Goal: Information Seeking & Learning: Learn about a topic

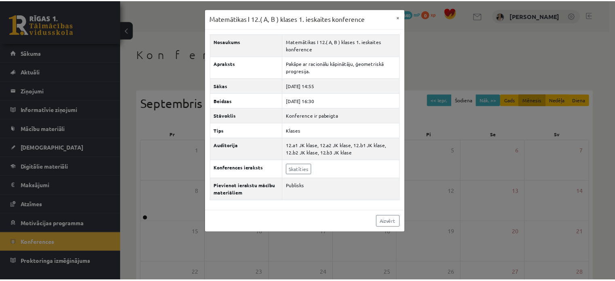
scroll to position [105, 0]
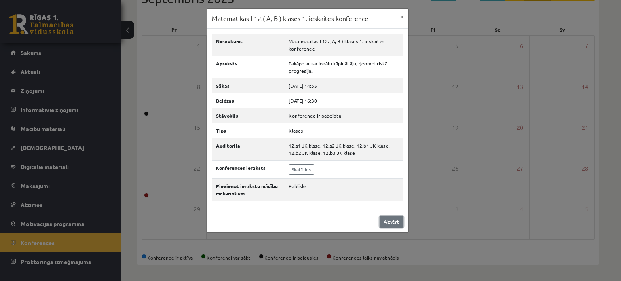
click at [395, 221] on link "Aizvērt" at bounding box center [392, 222] width 24 height 12
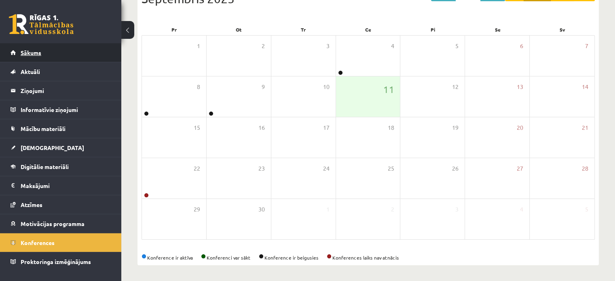
click at [38, 53] on span "Sākums" at bounding box center [31, 52] width 21 height 7
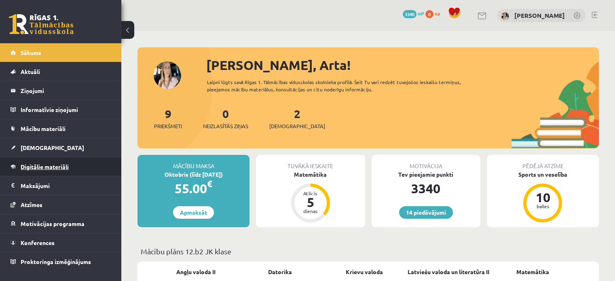
click at [48, 166] on span "Digitālie materiāli" at bounding box center [45, 166] width 48 height 7
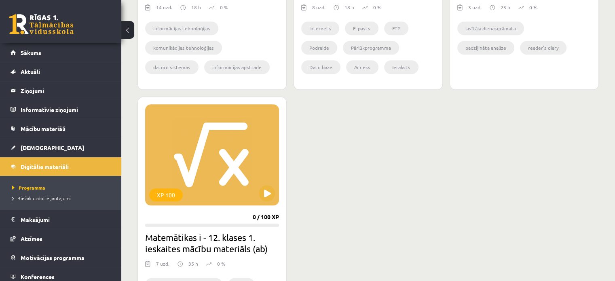
scroll to position [1011, 0]
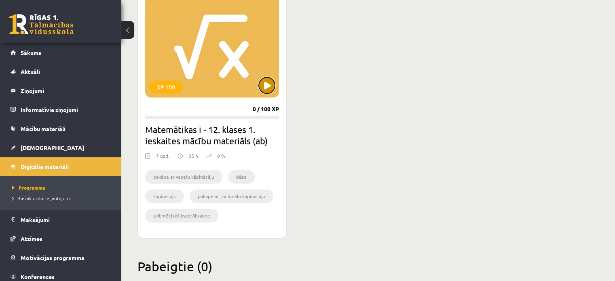
click at [270, 85] on button at bounding box center [267, 85] width 16 height 16
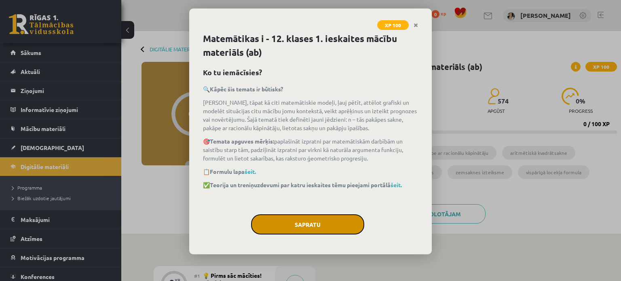
click at [322, 220] on button "Sapratu" at bounding box center [307, 224] width 113 height 20
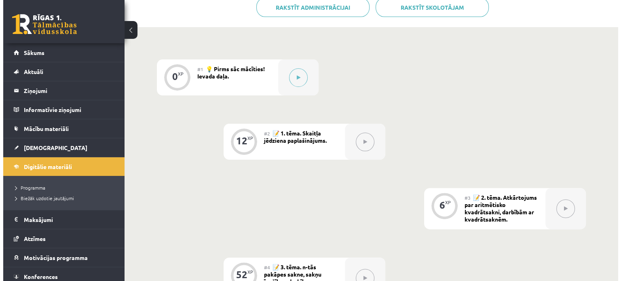
scroll to position [154, 0]
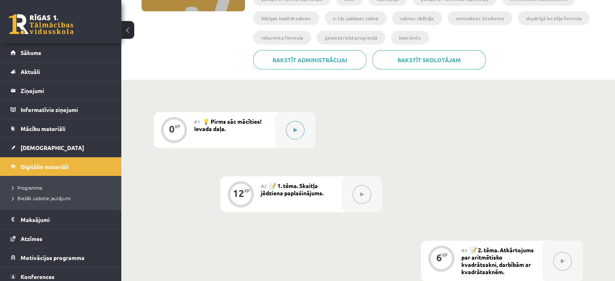
click at [291, 127] on button at bounding box center [295, 130] width 19 height 19
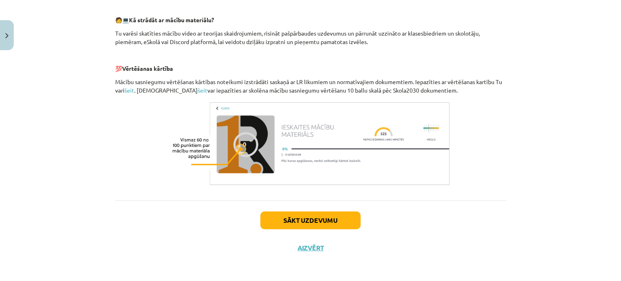
scroll to position [369, 0]
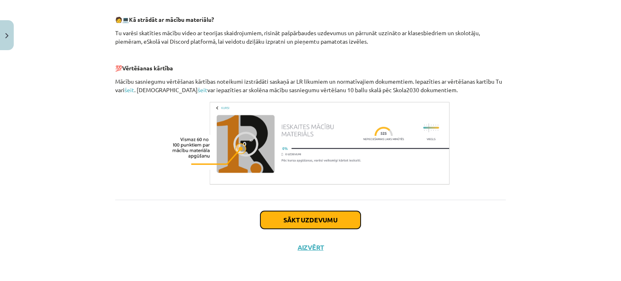
click at [332, 222] on button "Sākt uzdevumu" at bounding box center [310, 220] width 100 height 18
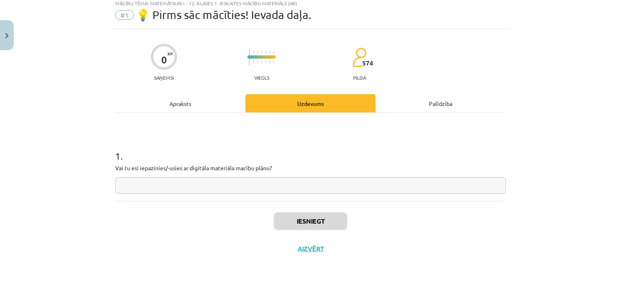
scroll to position [26, 0]
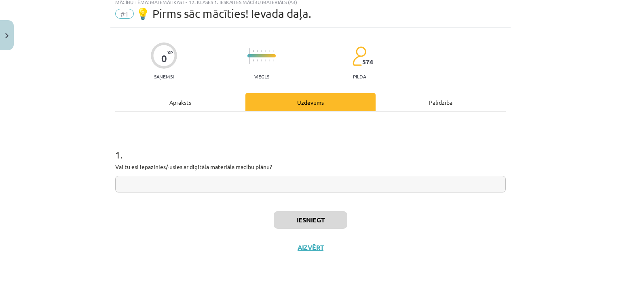
click at [301, 183] on input "text" at bounding box center [310, 184] width 391 height 17
type input "*"
type input "**"
click at [308, 222] on button "Iesniegt" at bounding box center [311, 220] width 74 height 18
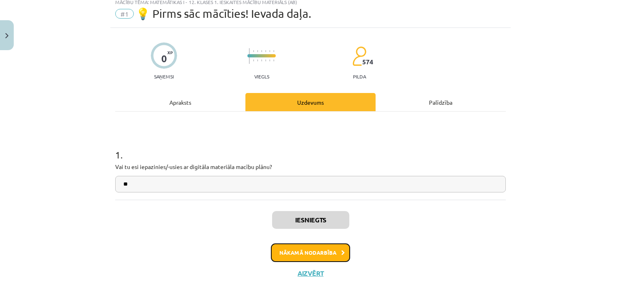
click at [323, 252] on button "Nākamā nodarbība" at bounding box center [310, 252] width 79 height 19
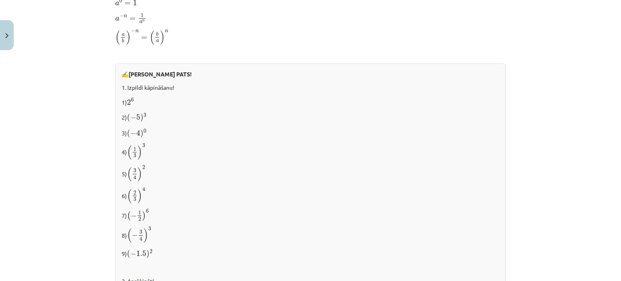
scroll to position [624, 0]
click at [209, 166] on p "5) ( 3 4 ) 2 ( 3 4 ) 2" at bounding box center [311, 172] width 378 height 17
click at [157, 151] on p "4) ( 1 3 ) 3 ( 1 3 ) 3" at bounding box center [311, 150] width 378 height 17
click at [142, 144] on span "3" at bounding box center [143, 144] width 3 height 4
drag, startPoint x: 141, startPoint y: 144, endPoint x: 147, endPoint y: 145, distance: 6.2
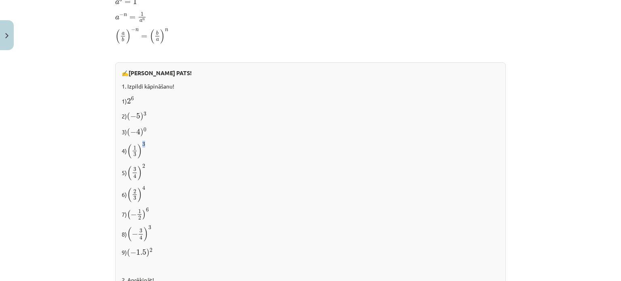
click at [147, 145] on p "4) ( 1 3 ) 3 ( 1 3 ) 3" at bounding box center [311, 150] width 378 height 17
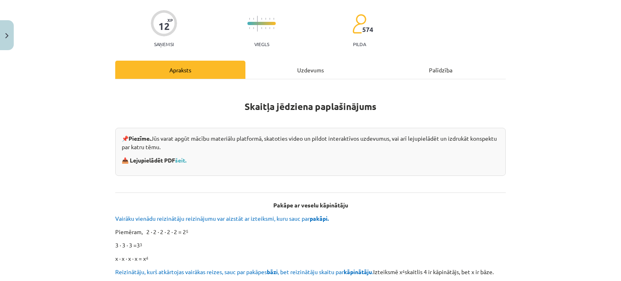
scroll to position [99, 0]
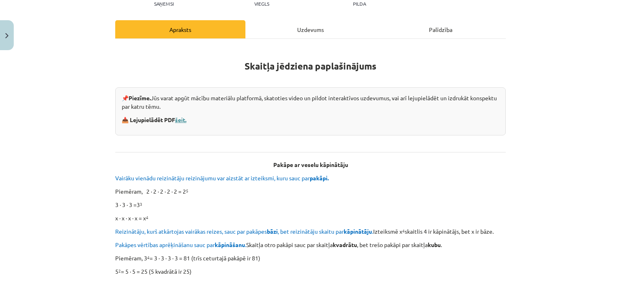
click at [182, 119] on link "šeit." at bounding box center [180, 119] width 11 height 7
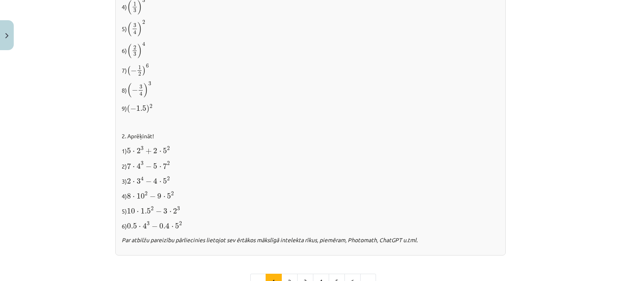
scroll to position [786, 0]
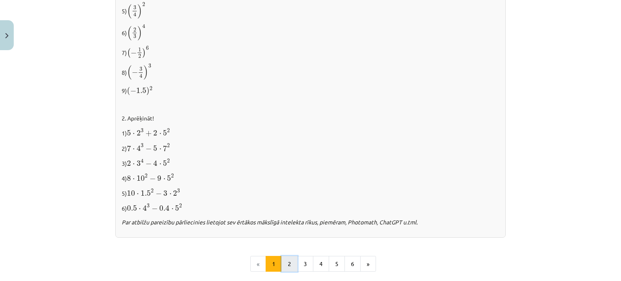
click at [289, 256] on button "2" at bounding box center [289, 264] width 16 height 16
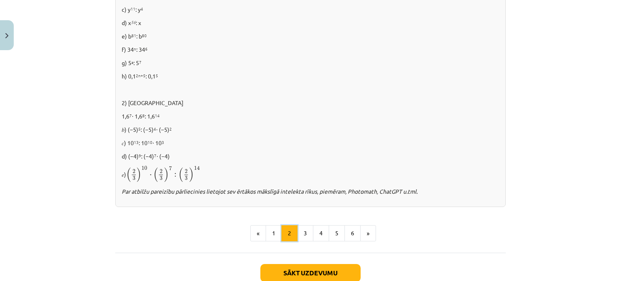
scroll to position [526, 0]
click at [304, 228] on button "3" at bounding box center [305, 232] width 16 height 16
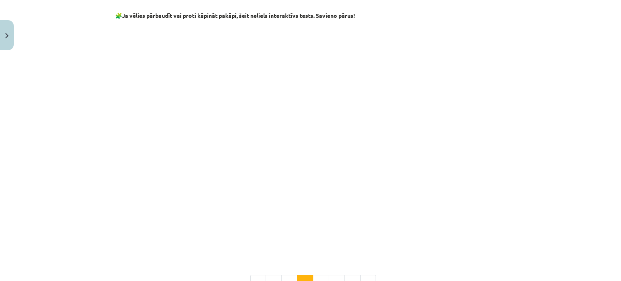
scroll to position [710, 0]
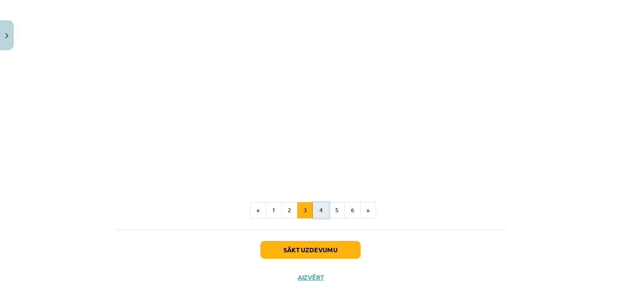
click at [318, 205] on button "4" at bounding box center [321, 210] width 16 height 16
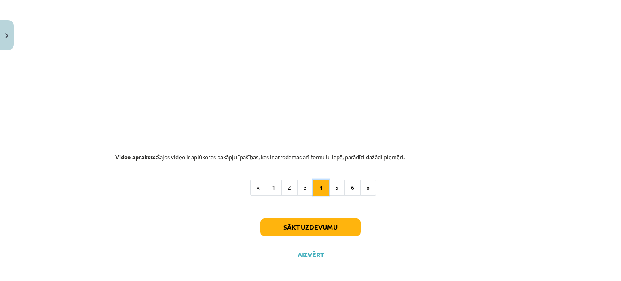
scroll to position [864, 0]
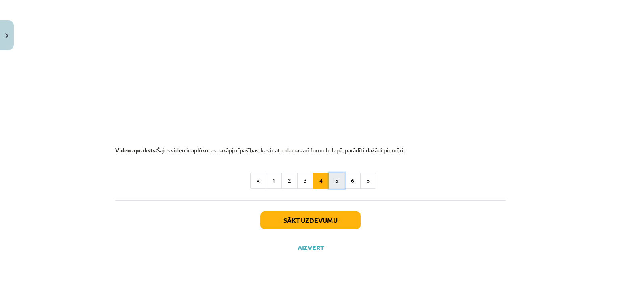
click at [336, 182] on button "5" at bounding box center [337, 181] width 16 height 16
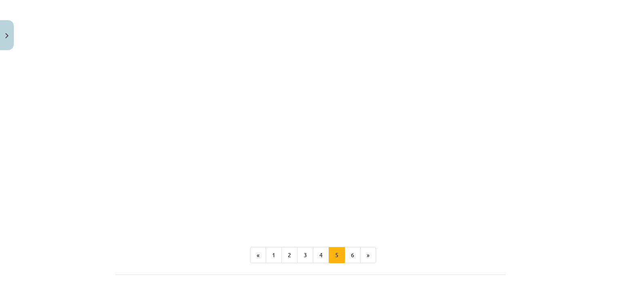
scroll to position [913, 0]
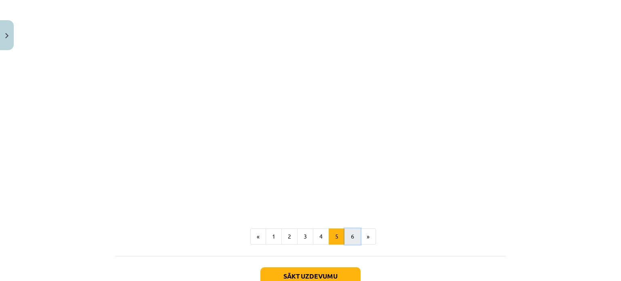
click at [344, 244] on button "6" at bounding box center [352, 236] width 16 height 16
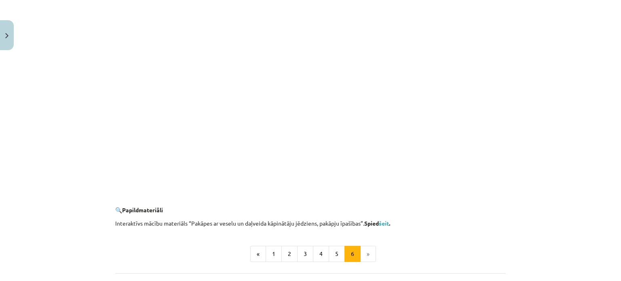
scroll to position [731, 0]
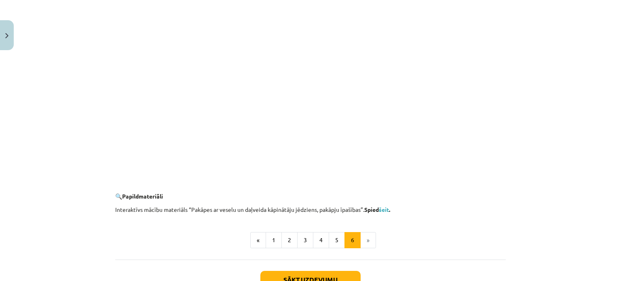
click at [361, 238] on li "»" at bounding box center [368, 240] width 15 height 16
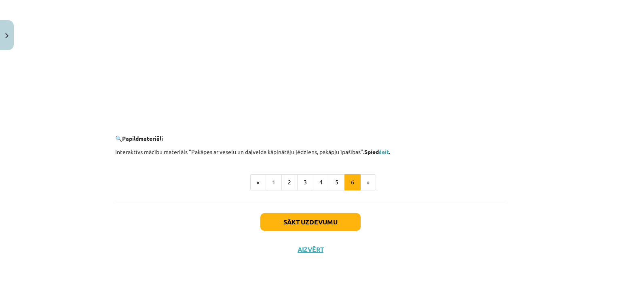
scroll to position [790, 0]
click at [366, 182] on li "»" at bounding box center [368, 181] width 15 height 16
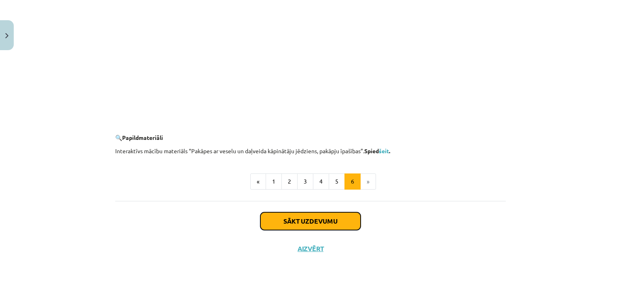
click at [341, 220] on button "Sākt uzdevumu" at bounding box center [310, 221] width 100 height 18
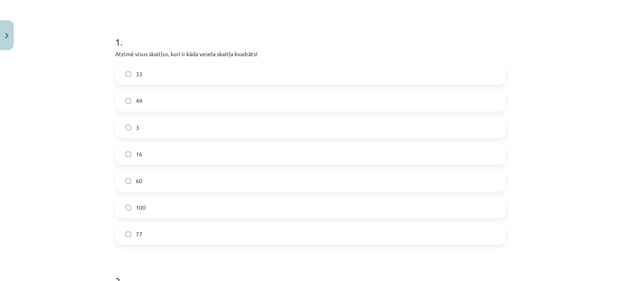
scroll to position [142, 0]
click at [328, 70] on label "33" at bounding box center [310, 71] width 389 height 20
click at [324, 97] on label "49" at bounding box center [310, 98] width 389 height 20
click at [321, 94] on label "49" at bounding box center [310, 98] width 389 height 20
click at [317, 76] on label "33" at bounding box center [310, 71] width 389 height 20
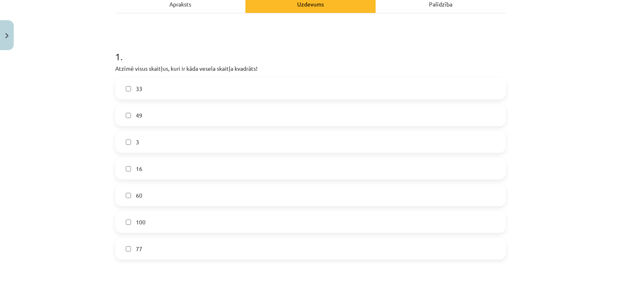
scroll to position [121, 0]
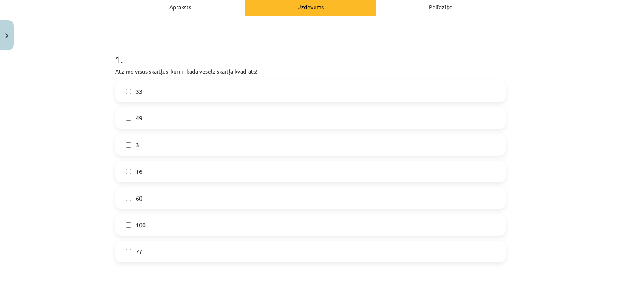
click at [188, 112] on label "49" at bounding box center [310, 118] width 389 height 20
click at [240, 171] on label "16" at bounding box center [310, 171] width 389 height 20
click at [234, 221] on label "100" at bounding box center [310, 225] width 389 height 20
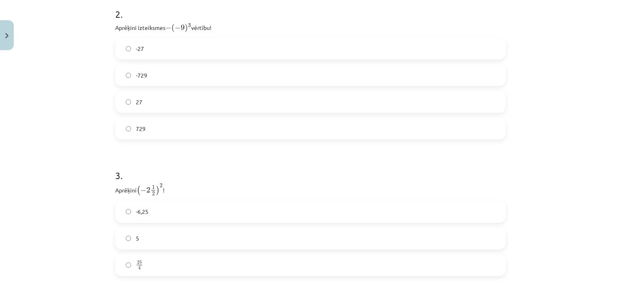
scroll to position [404, 0]
click at [162, 72] on label "-729" at bounding box center [310, 76] width 389 height 20
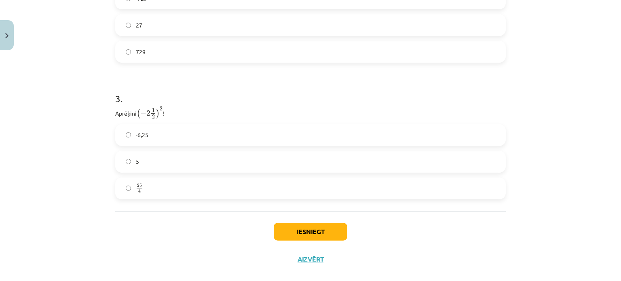
scroll to position [485, 0]
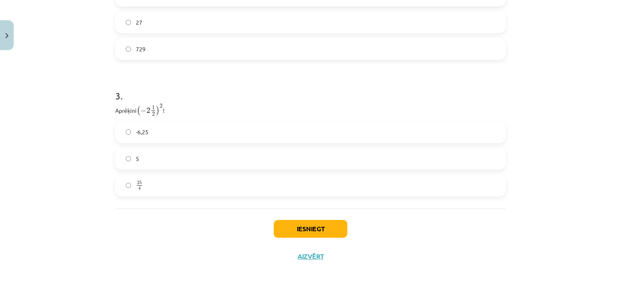
click at [210, 189] on label "25 4 25 4" at bounding box center [310, 185] width 389 height 20
click at [319, 224] on button "Iesniegt" at bounding box center [311, 229] width 74 height 18
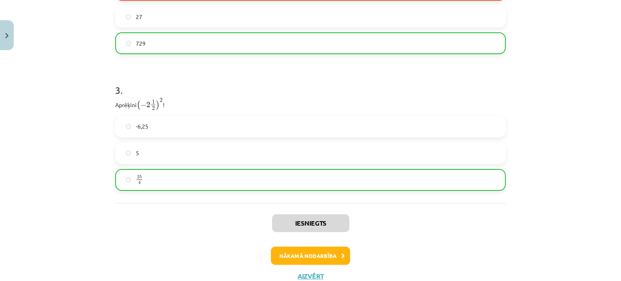
scroll to position [519, 0]
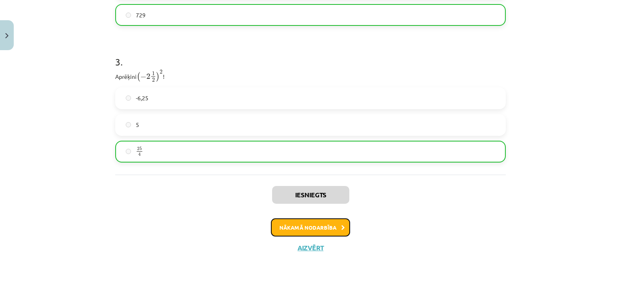
click at [329, 229] on button "Nākamā nodarbība" at bounding box center [310, 227] width 79 height 19
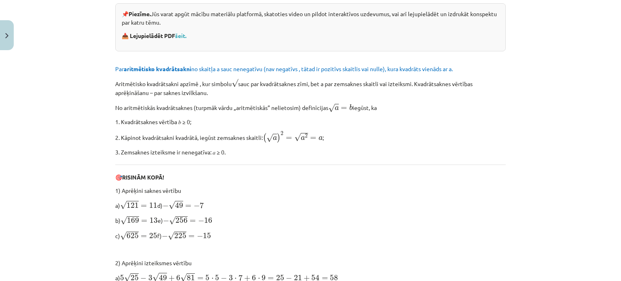
scroll to position [182, 0]
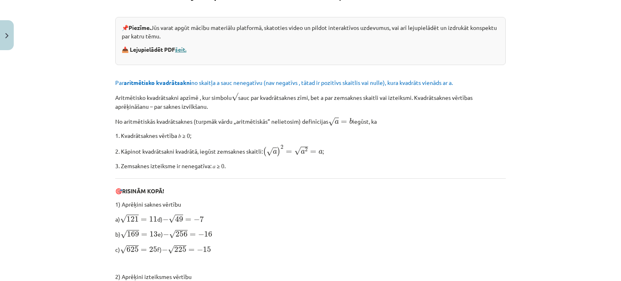
click at [182, 50] on link "šeit." at bounding box center [180, 49] width 11 height 7
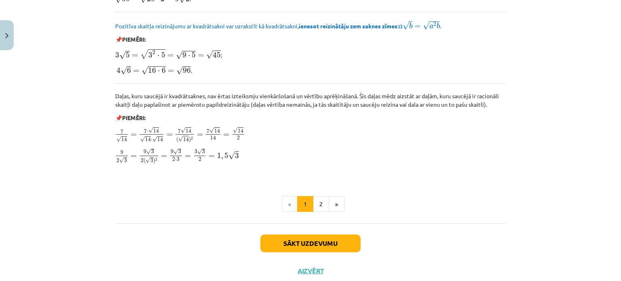
scroll to position [984, 0]
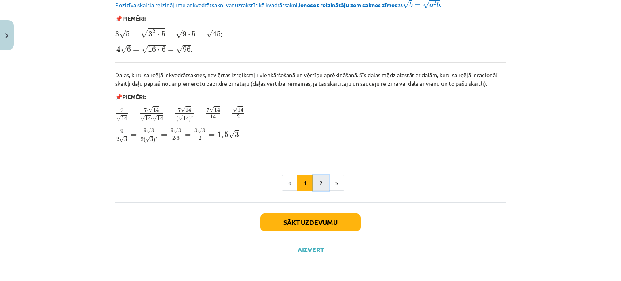
click at [316, 179] on button "2" at bounding box center [321, 183] width 16 height 16
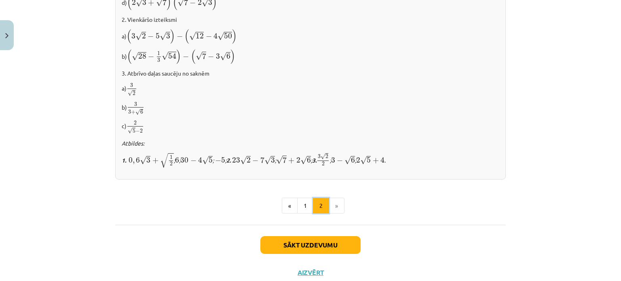
scroll to position [545, 0]
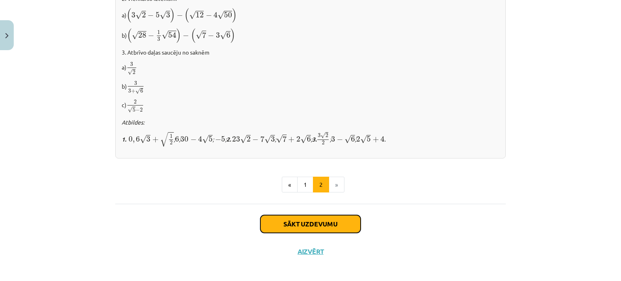
click at [321, 221] on button "Sākt uzdevumu" at bounding box center [310, 224] width 100 height 18
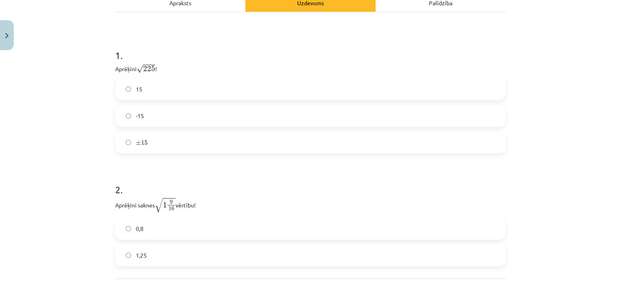
scroll to position [136, 0]
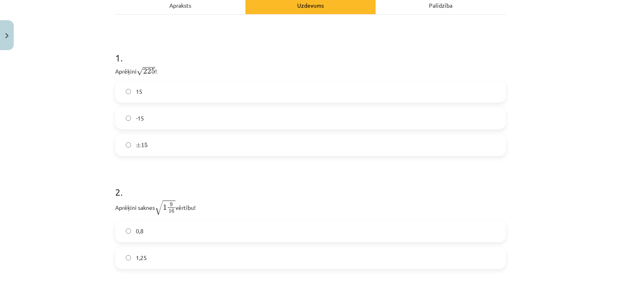
click at [144, 89] on label "15" at bounding box center [310, 92] width 389 height 20
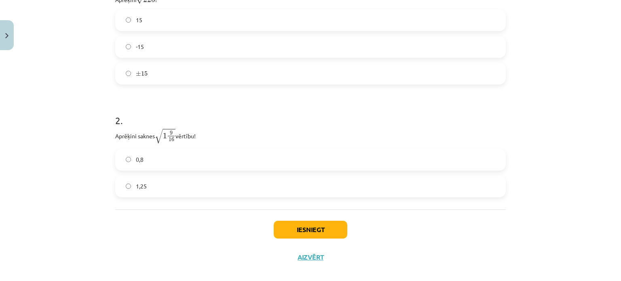
scroll to position [217, 0]
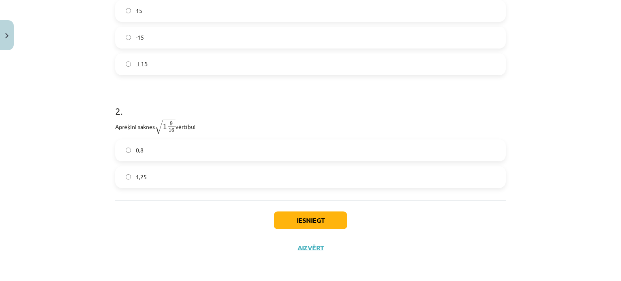
click at [183, 180] on label "1,25" at bounding box center [310, 177] width 389 height 20
click at [302, 221] on button "Iesniegt" at bounding box center [311, 220] width 74 height 18
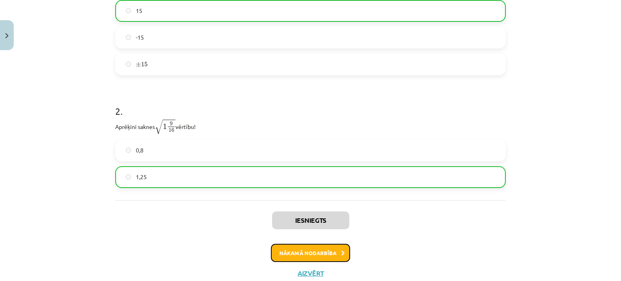
click at [316, 252] on button "Nākamā nodarbība" at bounding box center [310, 253] width 79 height 19
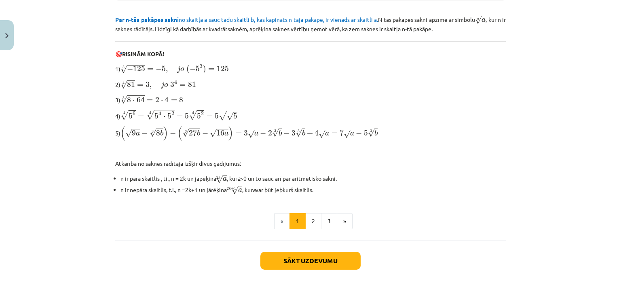
scroll to position [263, 0]
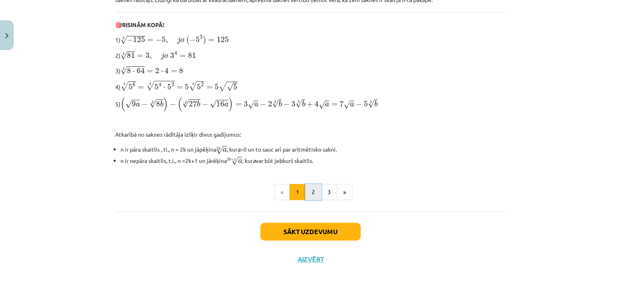
click at [312, 189] on button "2" at bounding box center [313, 192] width 16 height 16
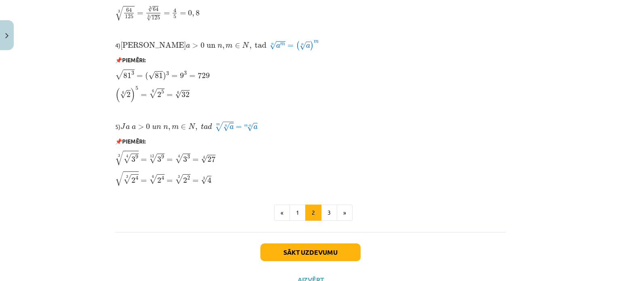
scroll to position [702, 0]
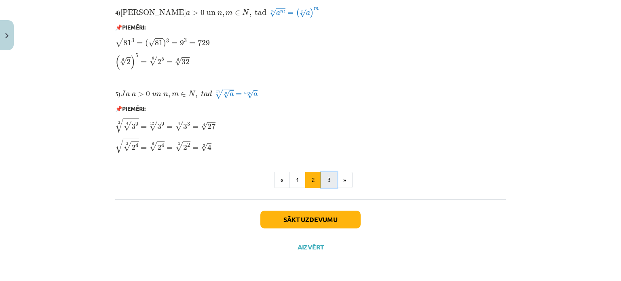
click at [326, 180] on button "3" at bounding box center [329, 180] width 16 height 16
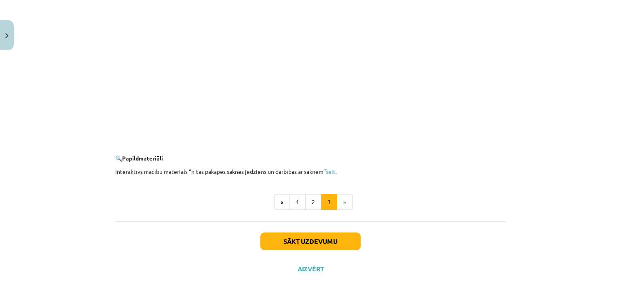
scroll to position [1481, 0]
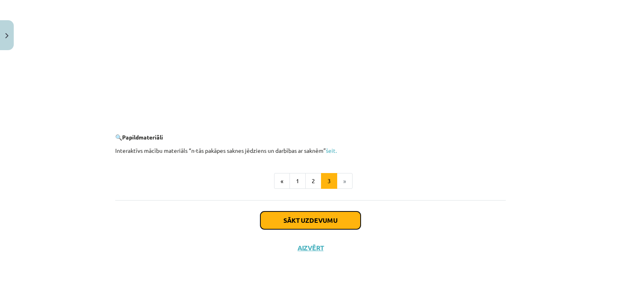
click at [337, 221] on button "Sākt uzdevumu" at bounding box center [310, 220] width 100 height 18
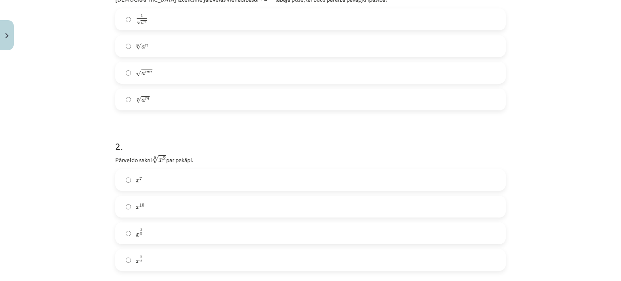
scroll to position [185, 0]
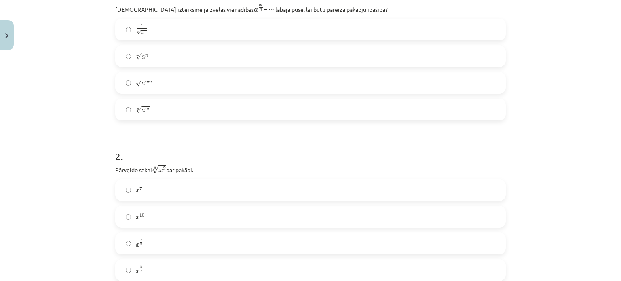
click at [149, 111] on label "n √ a m a m n" at bounding box center [310, 109] width 389 height 20
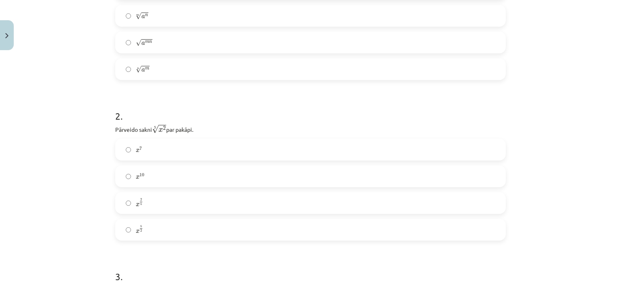
scroll to position [266, 0]
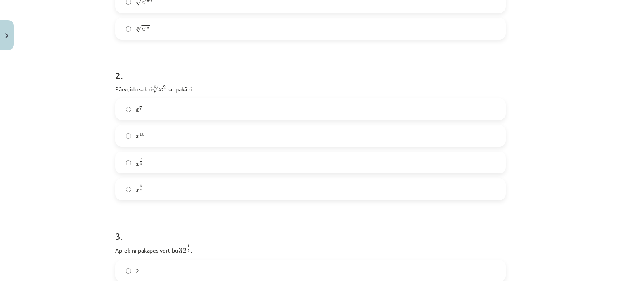
click at [160, 158] on label "x 2 5 x 2 5" at bounding box center [310, 162] width 389 height 20
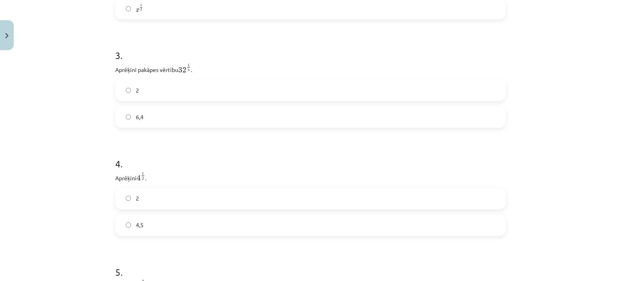
scroll to position [427, 0]
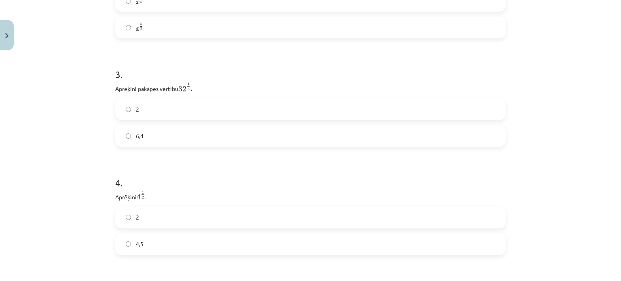
click at [177, 108] on label "2" at bounding box center [310, 109] width 389 height 20
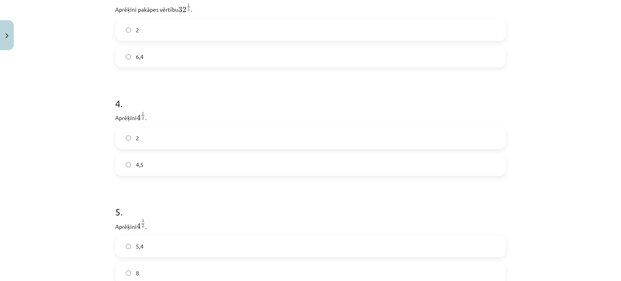
scroll to position [508, 0]
click at [178, 139] on label "2" at bounding box center [310, 137] width 389 height 20
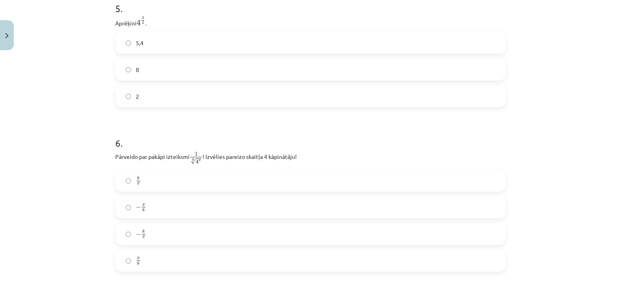
scroll to position [710, 0]
click at [287, 77] on label "8" at bounding box center [310, 69] width 389 height 20
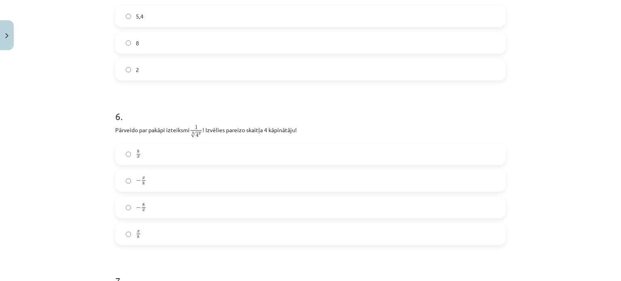
scroll to position [751, 0]
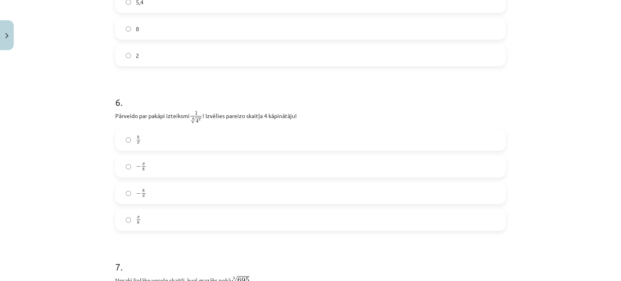
click at [178, 169] on label "− x 8 − x 8" at bounding box center [310, 166] width 389 height 20
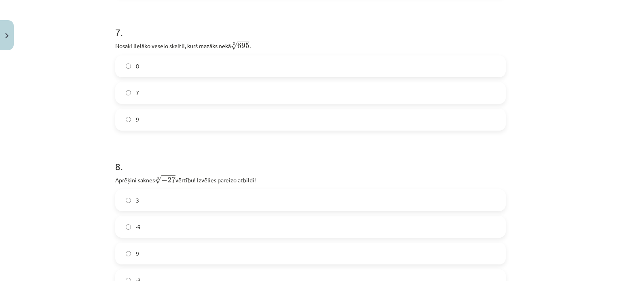
scroll to position [1001, 0]
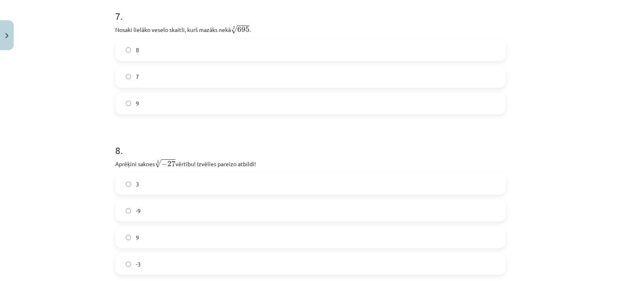
click at [171, 53] on label "8" at bounding box center [310, 50] width 389 height 20
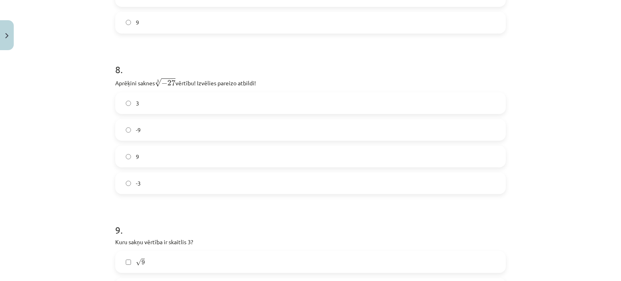
click at [159, 183] on label "-3" at bounding box center [310, 183] width 389 height 20
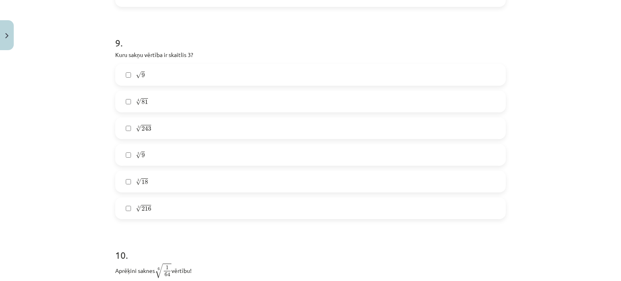
scroll to position [1248, 0]
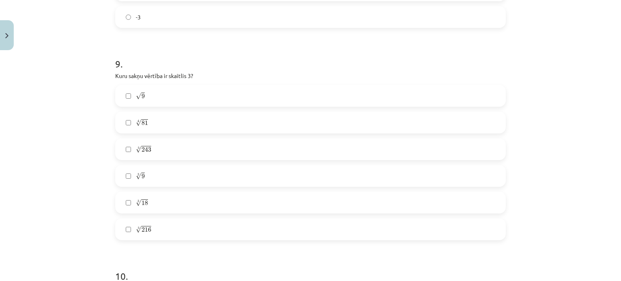
click at [249, 103] on label "√ 9 9" at bounding box center [310, 96] width 389 height 20
click at [239, 117] on label "4 √ 81 81 4" at bounding box center [310, 122] width 389 height 20
click at [229, 147] on label "5 √ 243 243 5" at bounding box center [310, 149] width 389 height 20
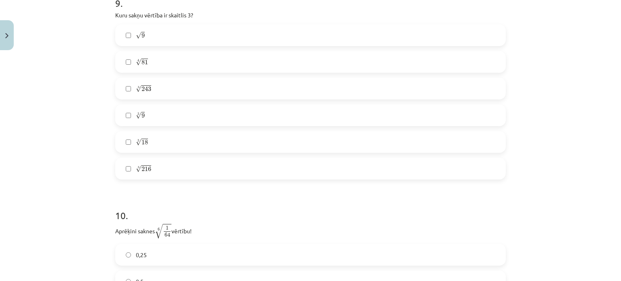
scroll to position [1410, 0]
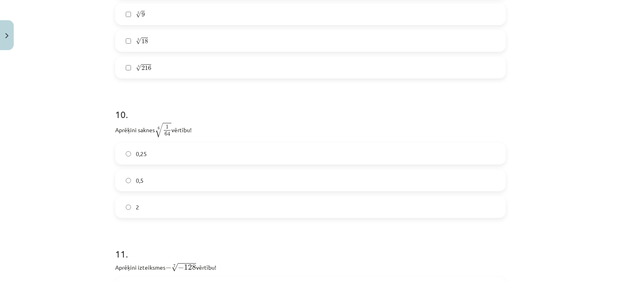
click at [282, 164] on label "0,25" at bounding box center [310, 154] width 389 height 20
click at [274, 177] on label "0,5" at bounding box center [310, 180] width 389 height 20
click at [313, 153] on label "0,25" at bounding box center [310, 154] width 389 height 20
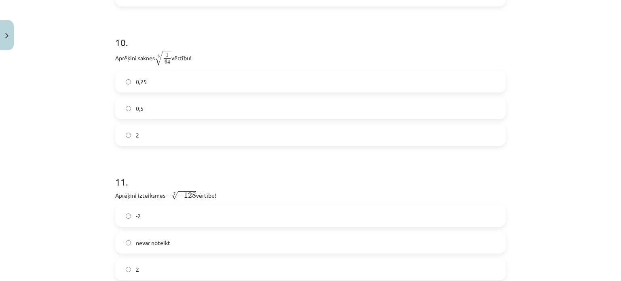
scroll to position [1500, 0]
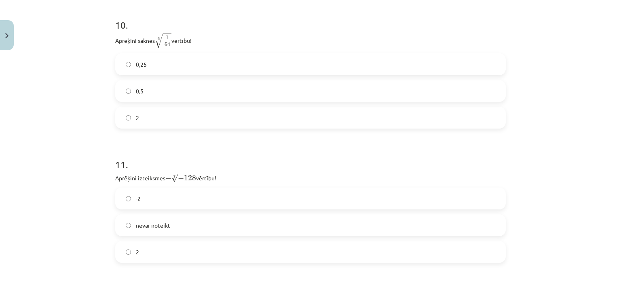
click at [160, 91] on label "0,5" at bounding box center [310, 91] width 389 height 20
click at [178, 198] on label "-2" at bounding box center [310, 198] width 389 height 20
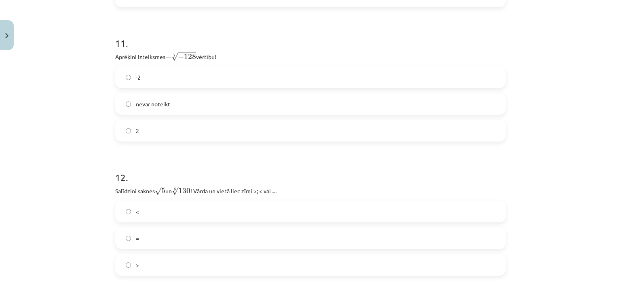
click at [180, 135] on label "2" at bounding box center [310, 130] width 389 height 20
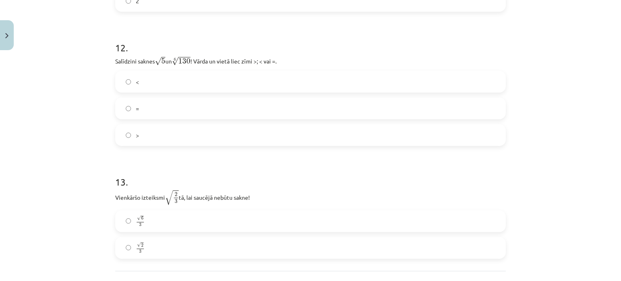
scroll to position [1766, 0]
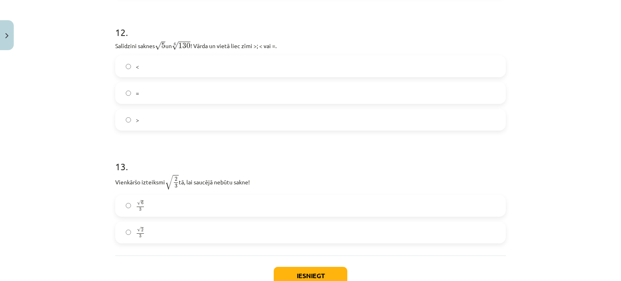
click at [194, 67] on label "<" at bounding box center [310, 66] width 389 height 20
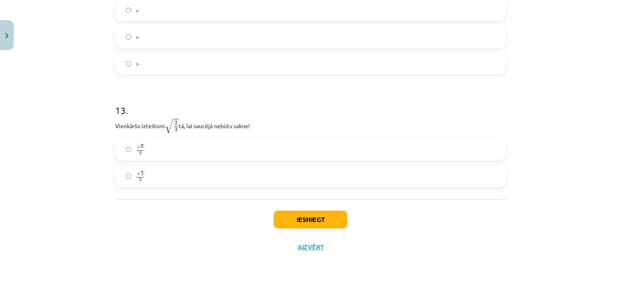
scroll to position [1823, 0]
click at [213, 150] on label "√ 6 3 6 3" at bounding box center [310, 149] width 389 height 20
click at [314, 225] on button "Iesniegt" at bounding box center [311, 220] width 74 height 18
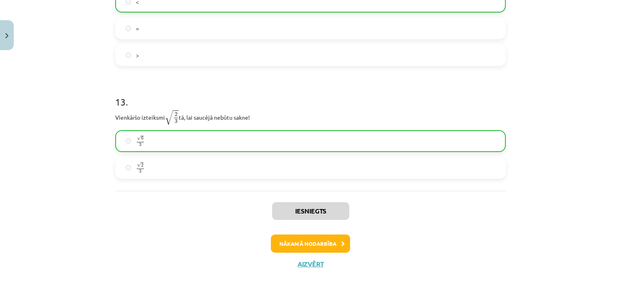
scroll to position [1848, 0]
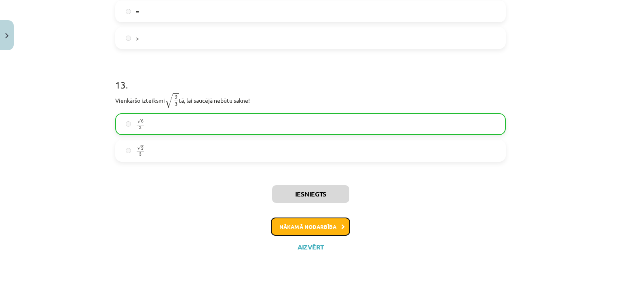
click at [322, 231] on button "Nākamā nodarbība" at bounding box center [310, 227] width 79 height 19
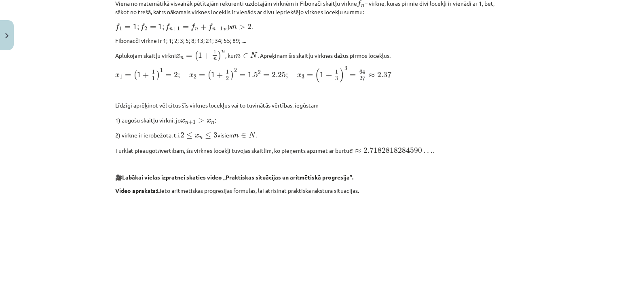
scroll to position [667, 0]
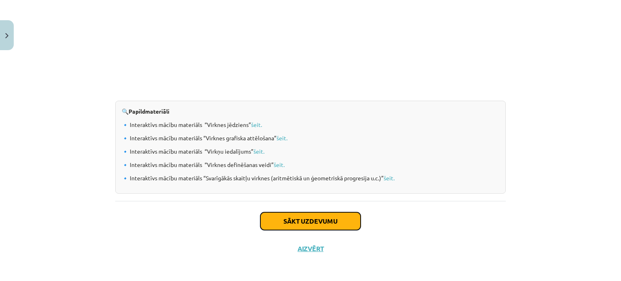
click at [272, 221] on button "Sākt uzdevumu" at bounding box center [310, 221] width 100 height 18
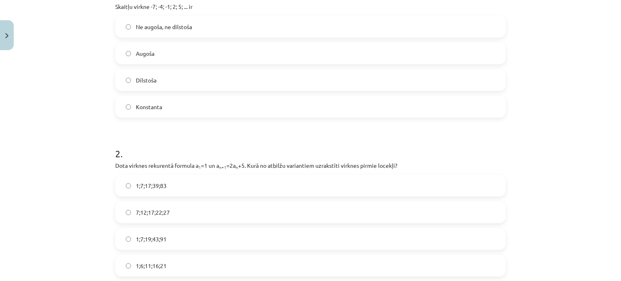
scroll to position [184, 0]
click at [230, 59] on label "Augoša" at bounding box center [310, 55] width 389 height 20
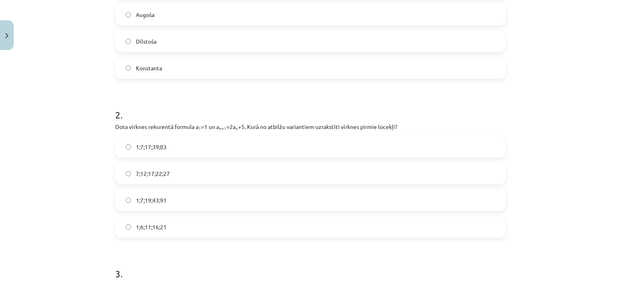
scroll to position [265, 0]
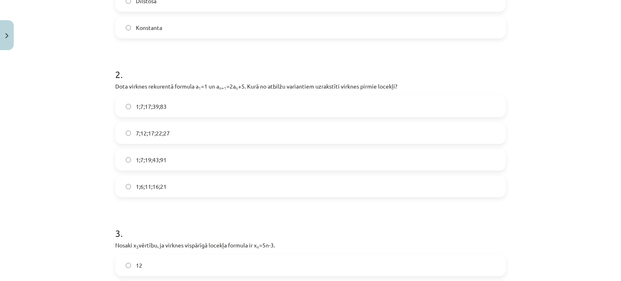
click at [172, 163] on label "1;7;19;43;91" at bounding box center [310, 160] width 389 height 20
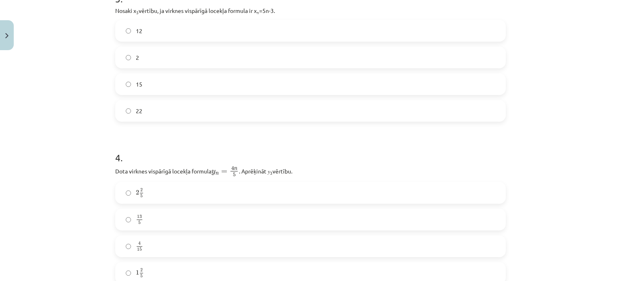
scroll to position [498, 0]
click at [277, 34] on label "12" at bounding box center [310, 32] width 389 height 20
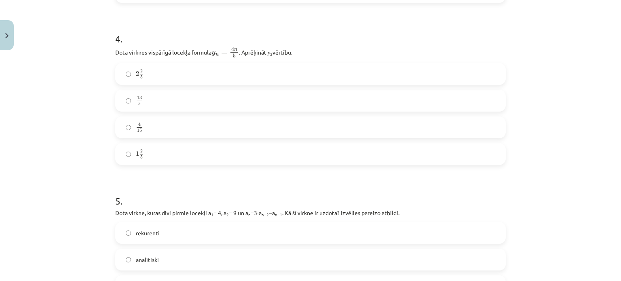
scroll to position [619, 0]
click at [174, 73] on label "2 2 5 2 2 5" at bounding box center [310, 73] width 389 height 20
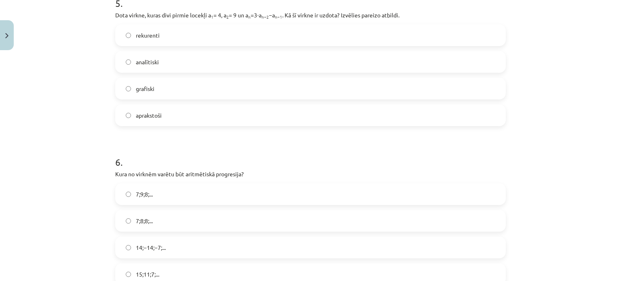
scroll to position [818, 0]
click at [346, 30] on label "rekurenti" at bounding box center [310, 33] width 389 height 20
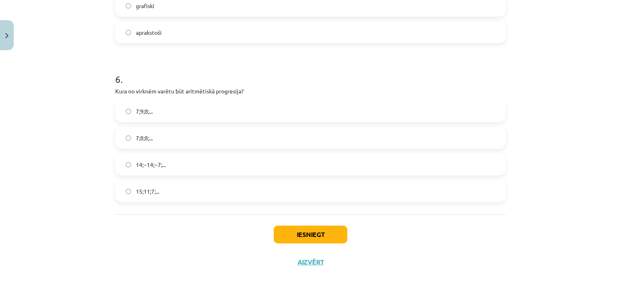
scroll to position [914, 0]
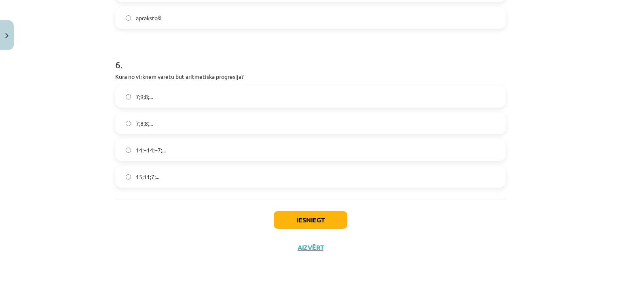
click at [225, 175] on label "15;11;7;..." at bounding box center [310, 177] width 389 height 20
click at [300, 220] on button "Iesniegt" at bounding box center [311, 220] width 74 height 18
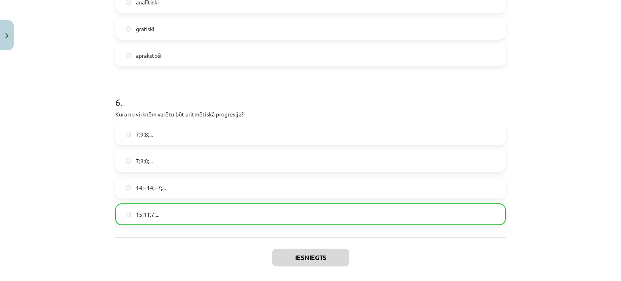
scroll to position [939, 0]
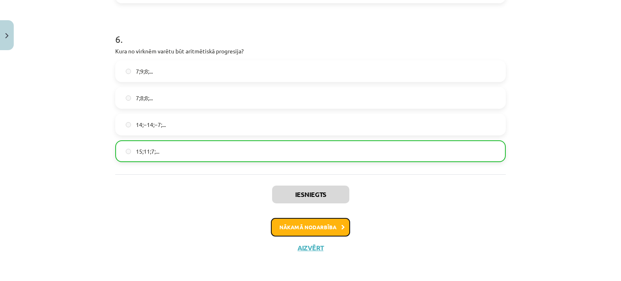
click at [330, 229] on button "Nākamā nodarbība" at bounding box center [310, 227] width 79 height 19
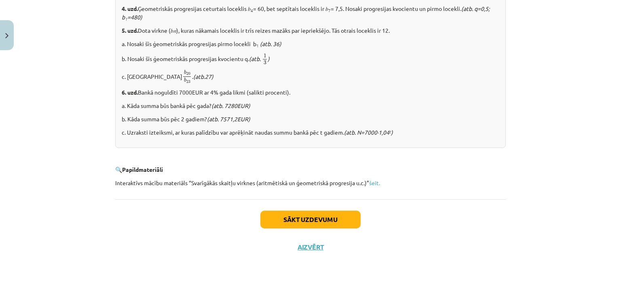
scroll to position [1029, 0]
click at [330, 211] on button "Sākt uzdevumu" at bounding box center [310, 220] width 100 height 18
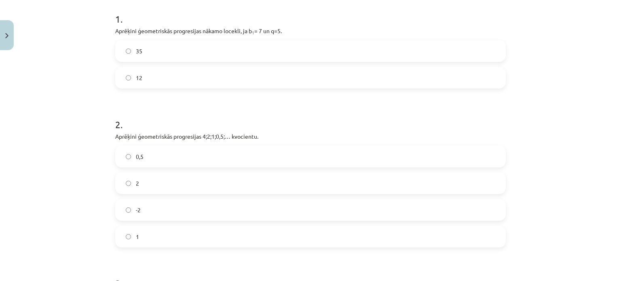
scroll to position [157, 0]
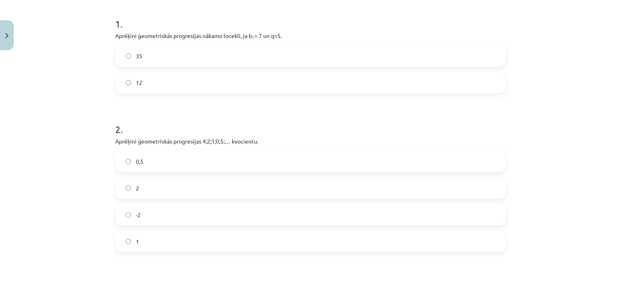
drag, startPoint x: 200, startPoint y: 43, endPoint x: 199, endPoint y: 48, distance: 4.6
click at [199, 47] on div "1 . Aprēķini ģeometriskās progresijas nākamo locekli, ja b 1 = 7 un q=5. 35 12" at bounding box center [310, 48] width 391 height 89
click at [199, 53] on label "35" at bounding box center [310, 56] width 389 height 20
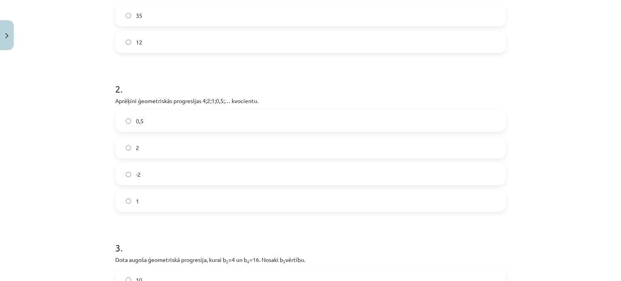
click at [186, 124] on label "0,5" at bounding box center [310, 121] width 389 height 20
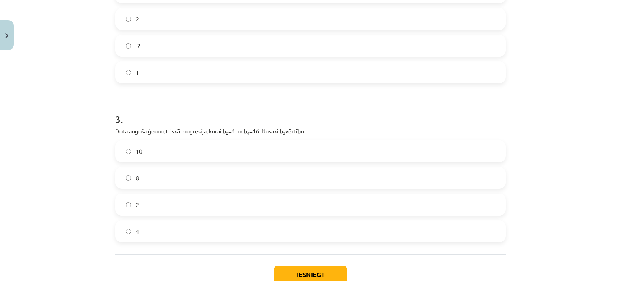
scroll to position [359, 0]
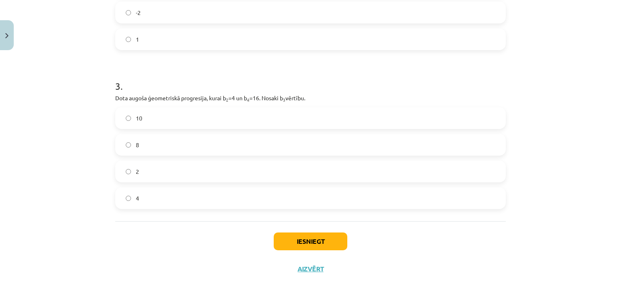
click at [171, 148] on label "8" at bounding box center [310, 145] width 389 height 20
click at [283, 242] on button "Iesniegt" at bounding box center [311, 241] width 74 height 18
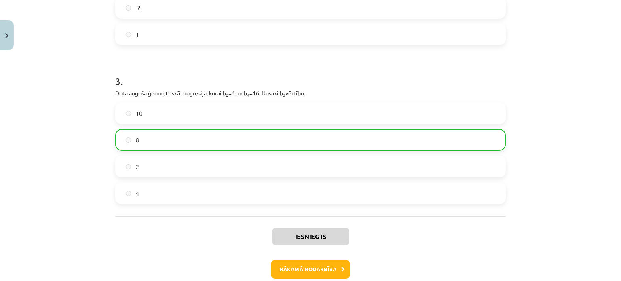
scroll to position [406, 0]
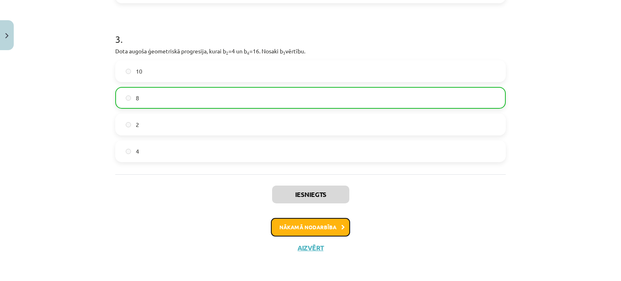
click at [318, 222] on button "Nākamā nodarbība" at bounding box center [310, 227] width 79 height 19
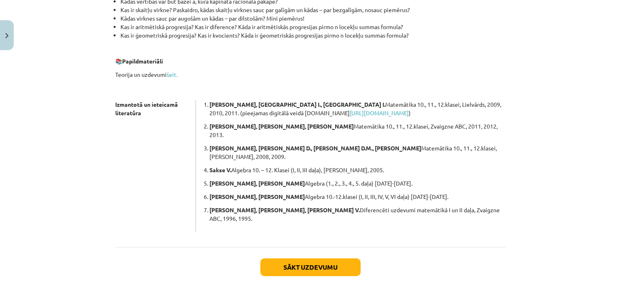
scroll to position [222, 0]
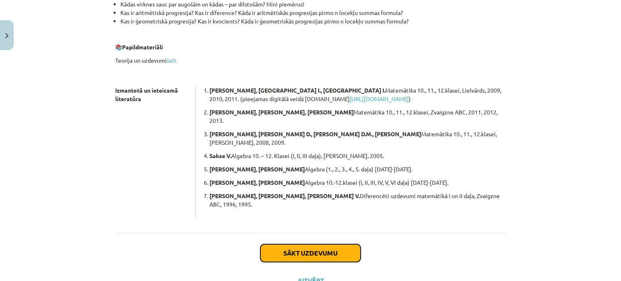
click at [335, 244] on button "Sākt uzdevumu" at bounding box center [310, 253] width 100 height 18
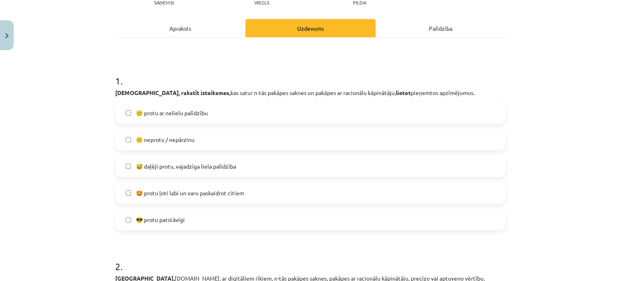
scroll to position [101, 0]
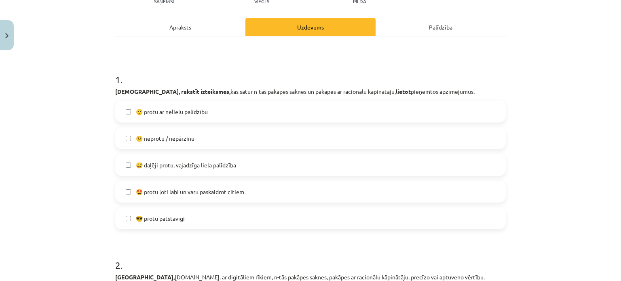
click at [210, 161] on span "😅 daļēji protu, vajadzīga liela palīdzība" at bounding box center [186, 165] width 100 height 8
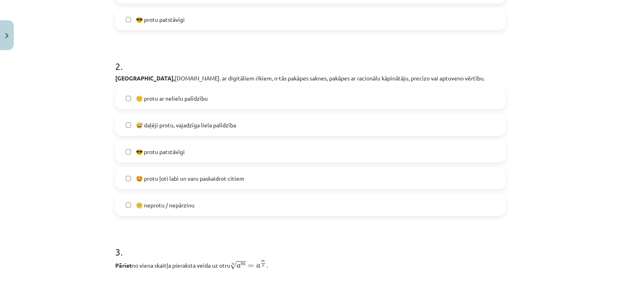
scroll to position [303, 0]
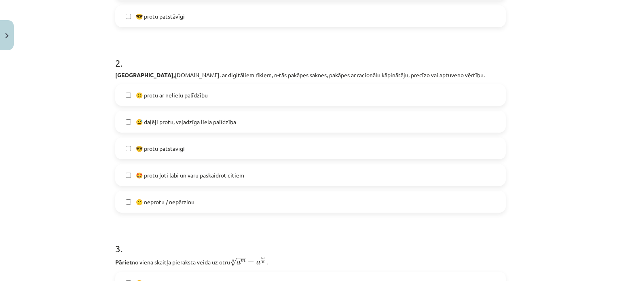
click at [243, 94] on label "🙂 protu ar nelielu palīdzību" at bounding box center [310, 95] width 389 height 20
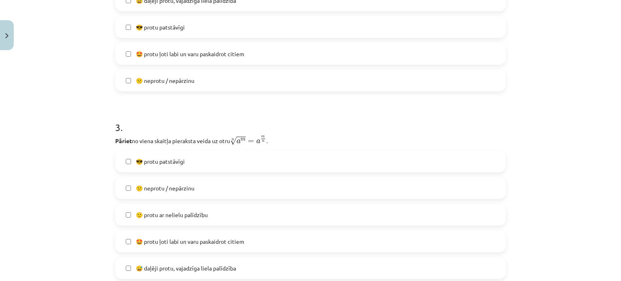
scroll to position [465, 0]
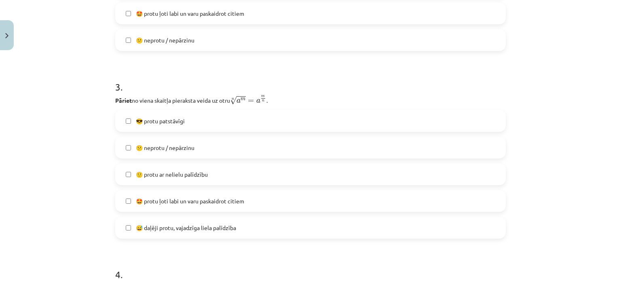
click at [228, 117] on label "😎 protu patstāvīgi" at bounding box center [310, 121] width 389 height 20
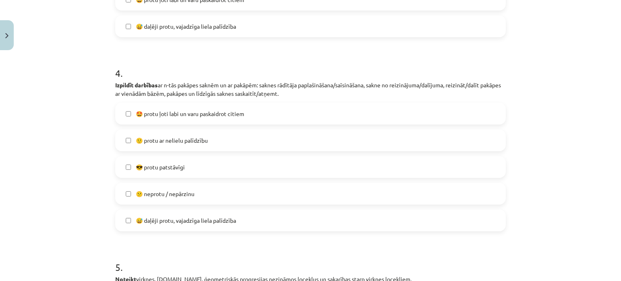
scroll to position [667, 0]
click at [182, 220] on span "😅 daļēji protu, vajadzīga liela palīdzība" at bounding box center [186, 219] width 100 height 8
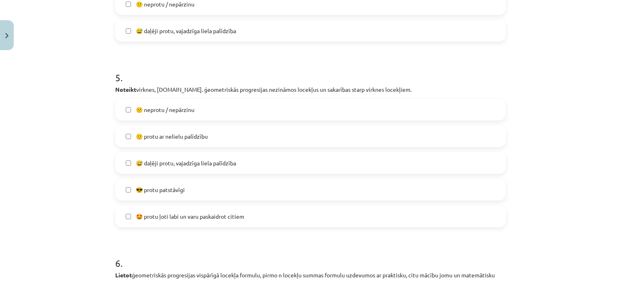
scroll to position [869, 0]
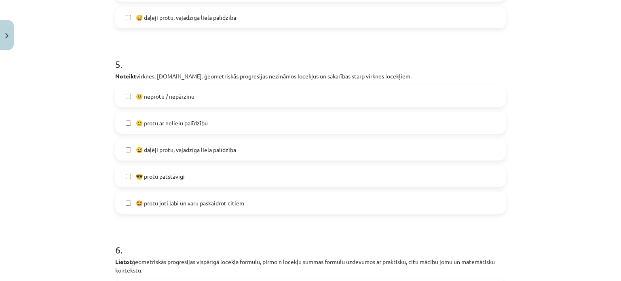
click at [188, 98] on span "😕 neprotu / nepārzinu" at bounding box center [165, 96] width 59 height 8
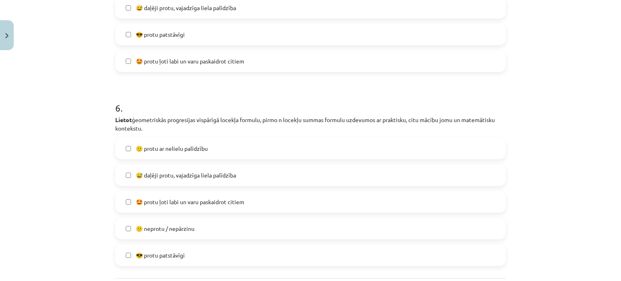
scroll to position [1031, 0]
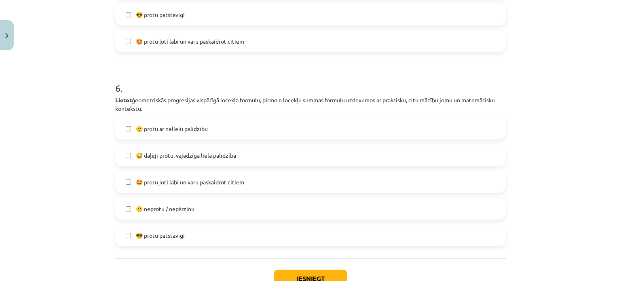
click at [230, 151] on span "😅 daļēji protu, vajadzīga liela palīdzība" at bounding box center [186, 155] width 100 height 8
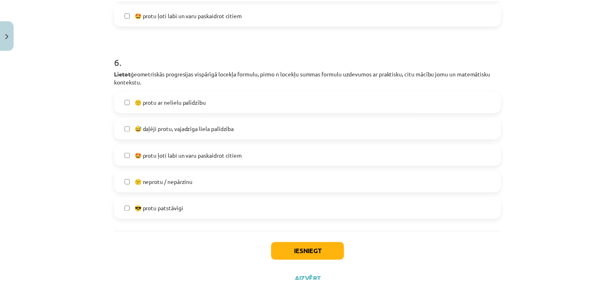
scroll to position [1071, 0]
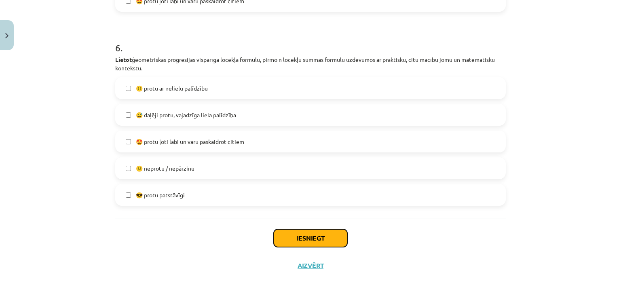
click at [302, 235] on button "Iesniegt" at bounding box center [311, 238] width 74 height 18
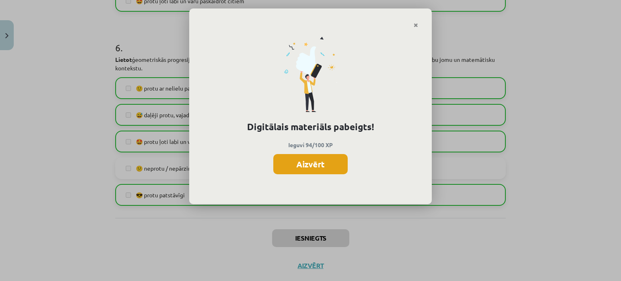
click at [316, 163] on button "Aizvērt" at bounding box center [310, 164] width 74 height 20
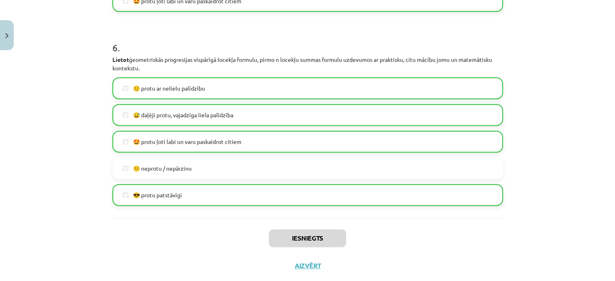
scroll to position [1090, 0]
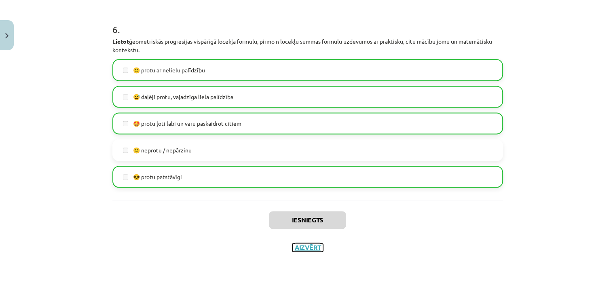
click at [309, 249] on button "Aizvērt" at bounding box center [307, 247] width 31 height 8
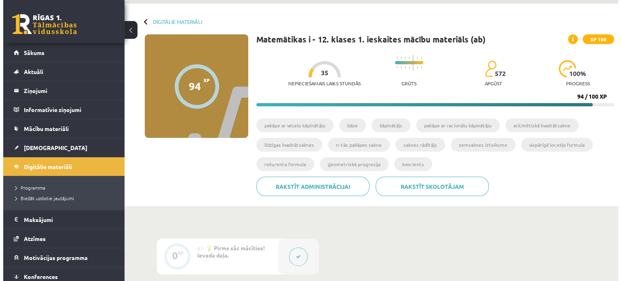
scroll to position [0, 0]
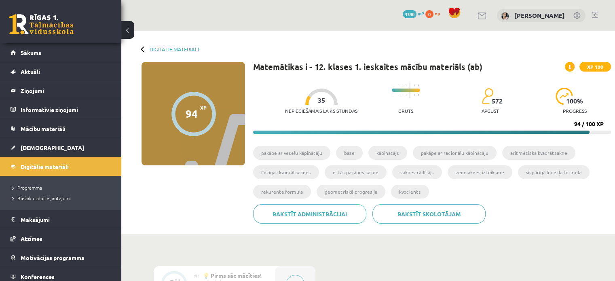
click at [305, 98] on div at bounding box center [321, 97] width 32 height 16
click at [34, 55] on span "Sākums" at bounding box center [31, 52] width 21 height 7
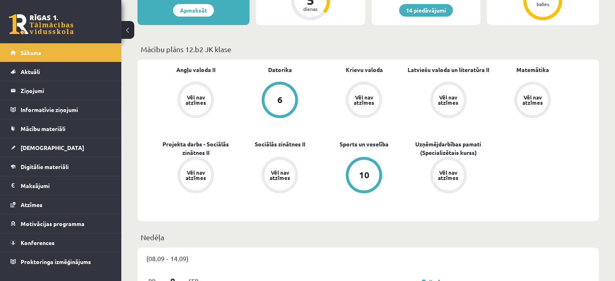
scroll to position [81, 0]
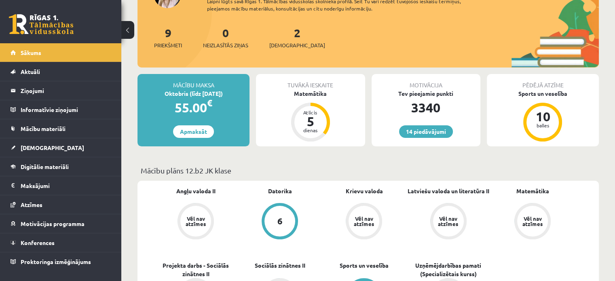
click at [289, 29] on div "2 Ieskaites" at bounding box center [297, 36] width 56 height 25
click at [287, 36] on link "2 Ieskaites" at bounding box center [297, 37] width 56 height 24
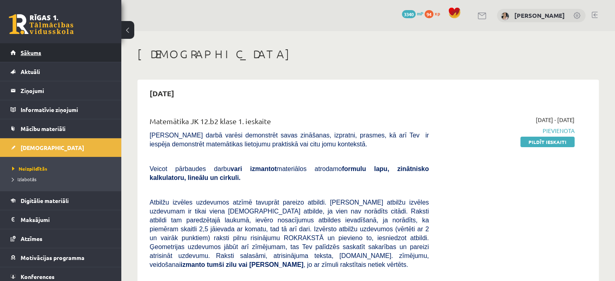
click at [38, 53] on span "Sākums" at bounding box center [31, 52] width 21 height 7
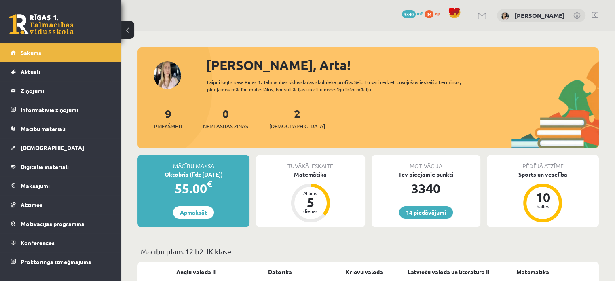
click at [595, 14] on link at bounding box center [594, 15] width 6 height 6
